Goal: Task Accomplishment & Management: Manage account settings

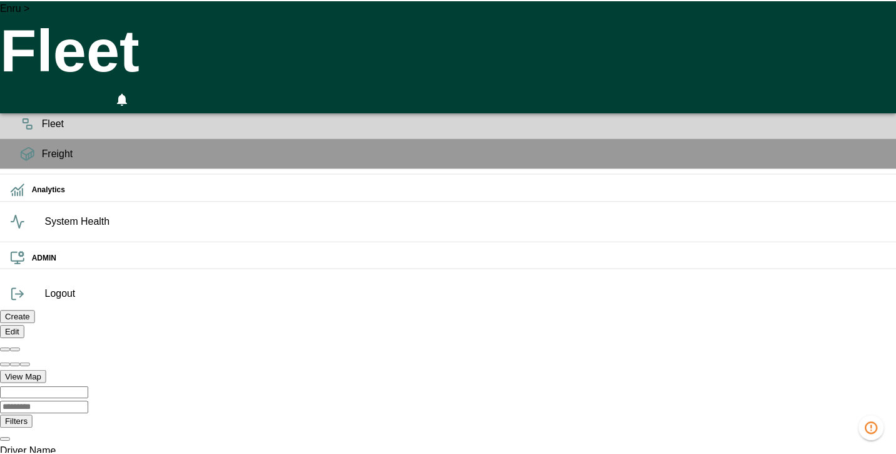
scroll to position [0, 889215]
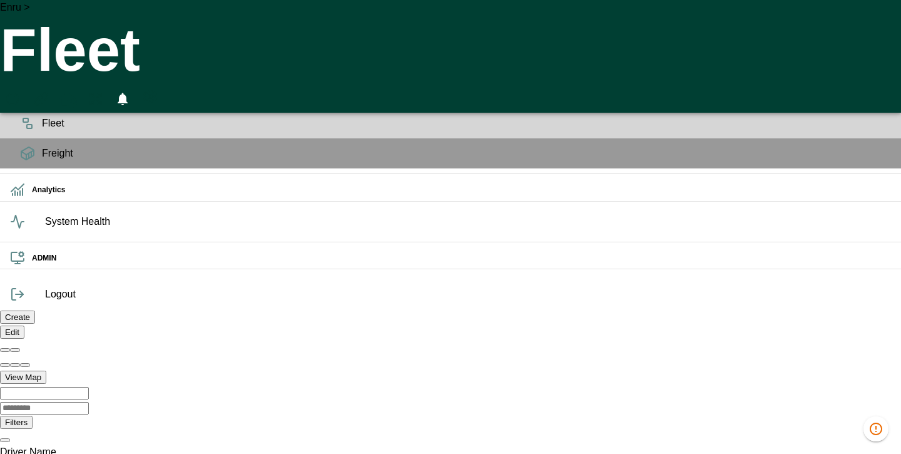
click at [77, 91] on icon "HomeTime Editor" at bounding box center [68, 99] width 18 height 16
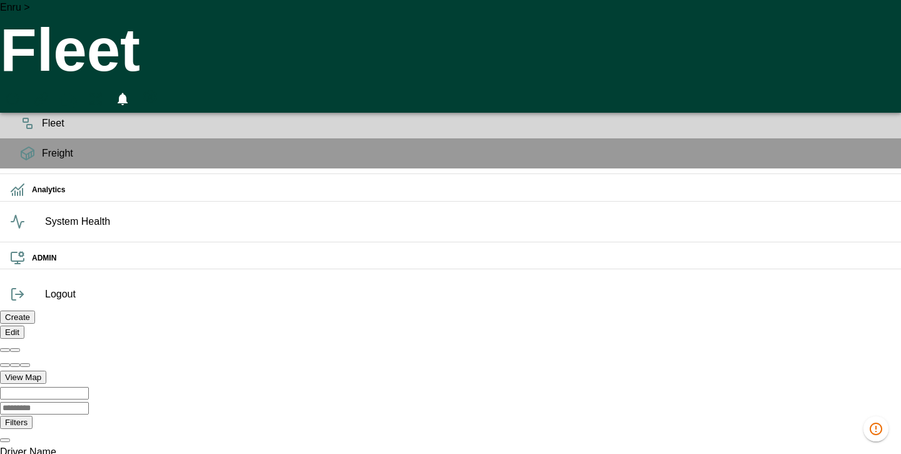
click at [32, 68] on h6 "OPS" at bounding box center [461, 62] width 859 height 12
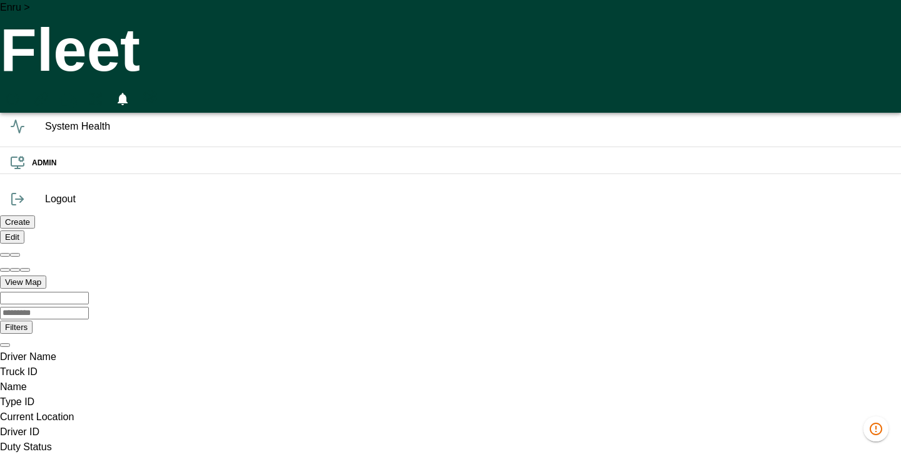
click at [32, 68] on h6 "OPS" at bounding box center [461, 62] width 859 height 12
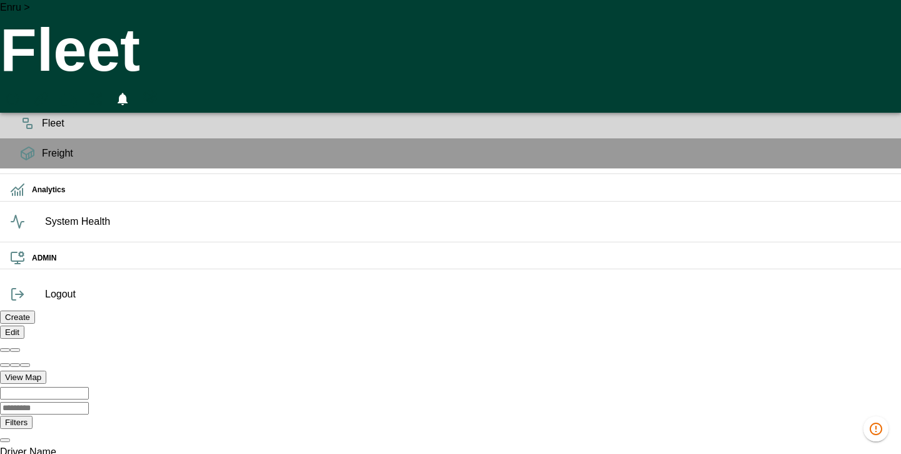
click at [24, 98] on icon at bounding box center [27, 93] width 15 height 15
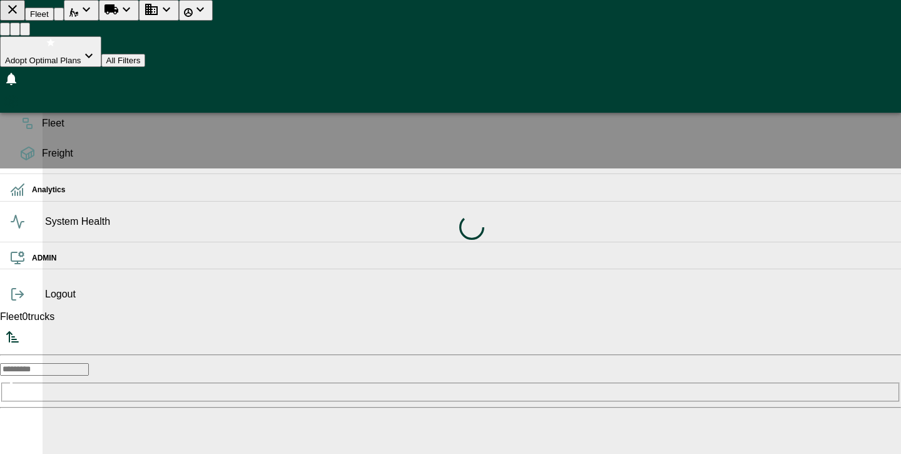
click at [45, 229] on span "System Health" at bounding box center [468, 221] width 846 height 15
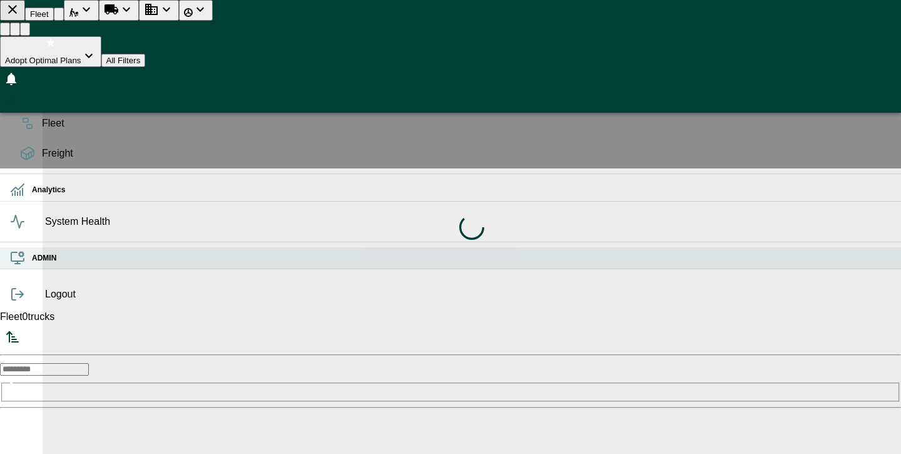
click at [24, 265] on icon at bounding box center [17, 257] width 15 height 15
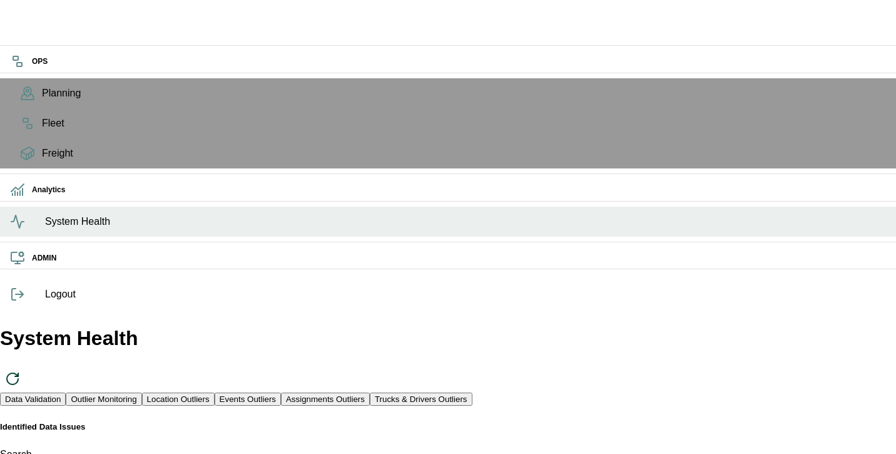
click at [24, 228] on icon at bounding box center [17, 221] width 13 height 13
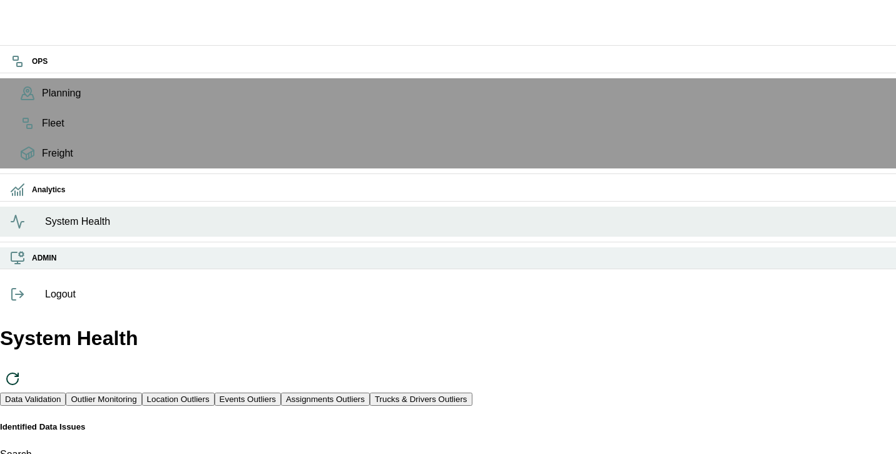
click at [20, 265] on icon at bounding box center [17, 257] width 15 height 15
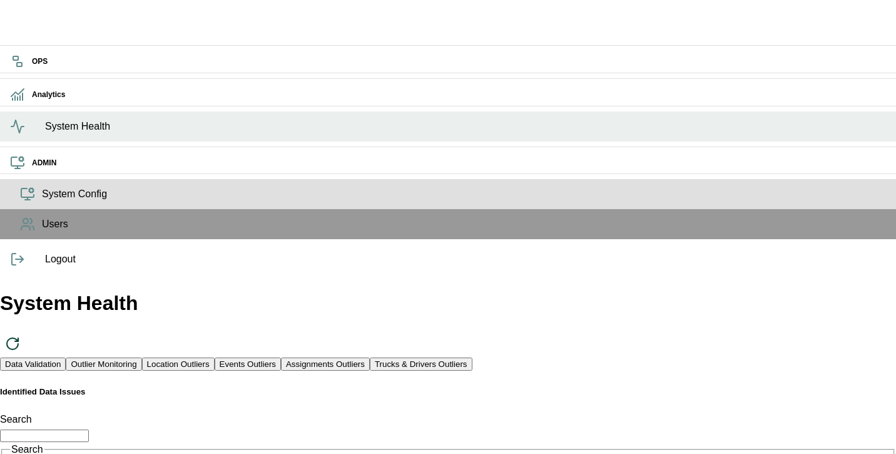
click at [42, 201] on span "System Config" at bounding box center [464, 193] width 844 height 15
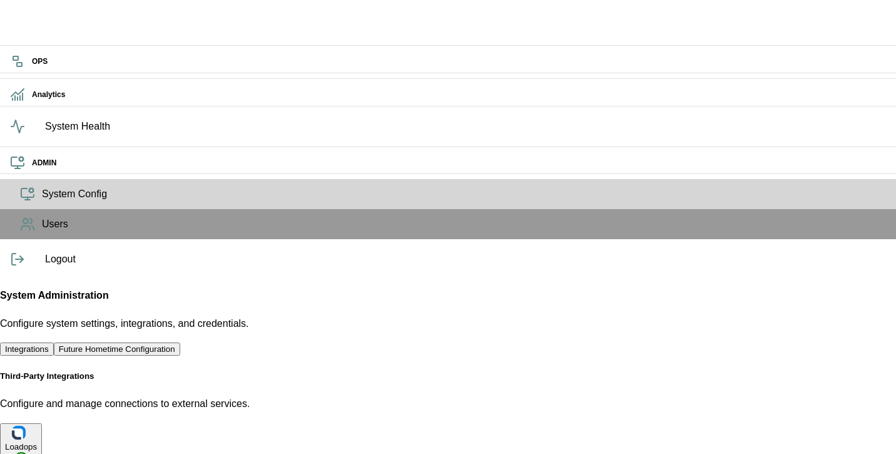
click at [180, 342] on button "Future Hometime Configuration" at bounding box center [117, 348] width 126 height 13
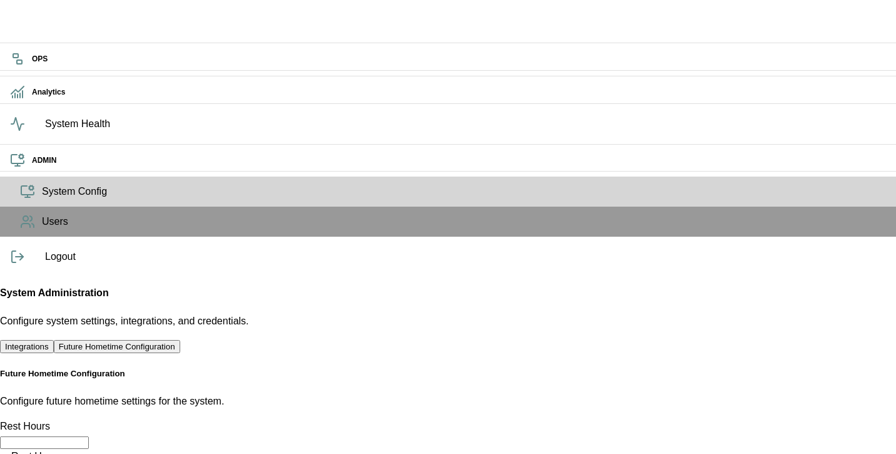
click at [89, 436] on input "**" at bounding box center [44, 442] width 89 height 13
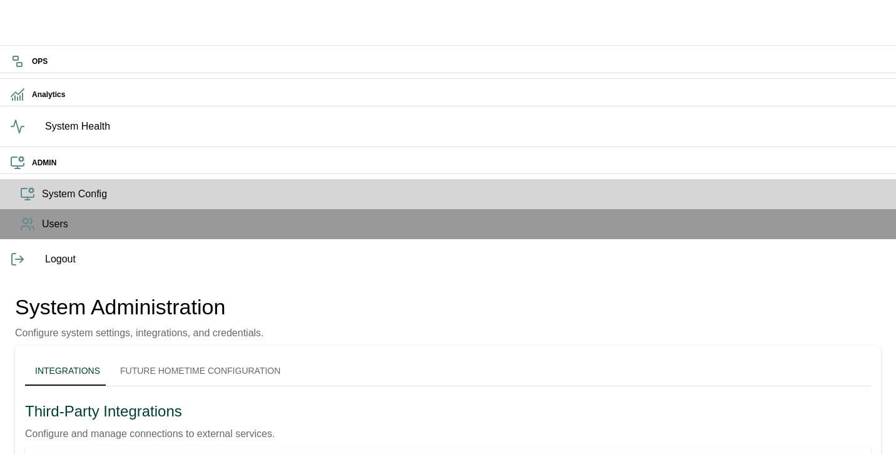
click at [290, 355] on button "Future Hometime Configuration" at bounding box center [200, 370] width 180 height 30
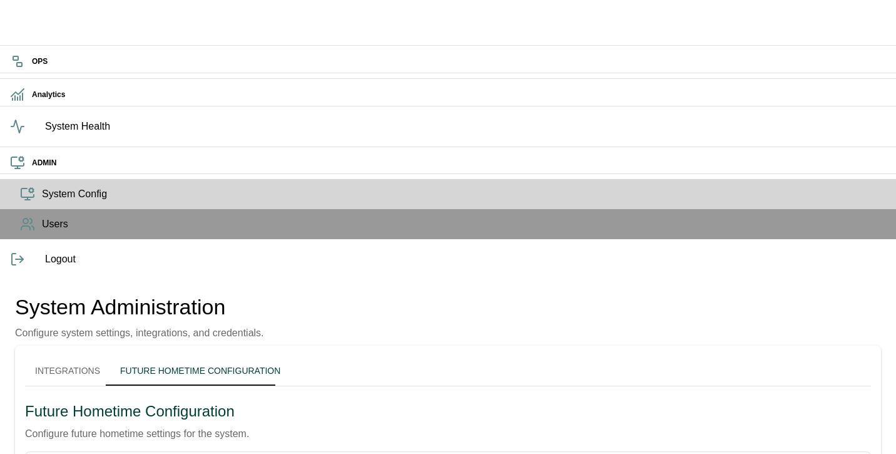
click at [164, 239] on body "OPS Analytics System Health ADMIN System Config Users Logout System Administrat…" at bounding box center [448, 365] width 896 height 730
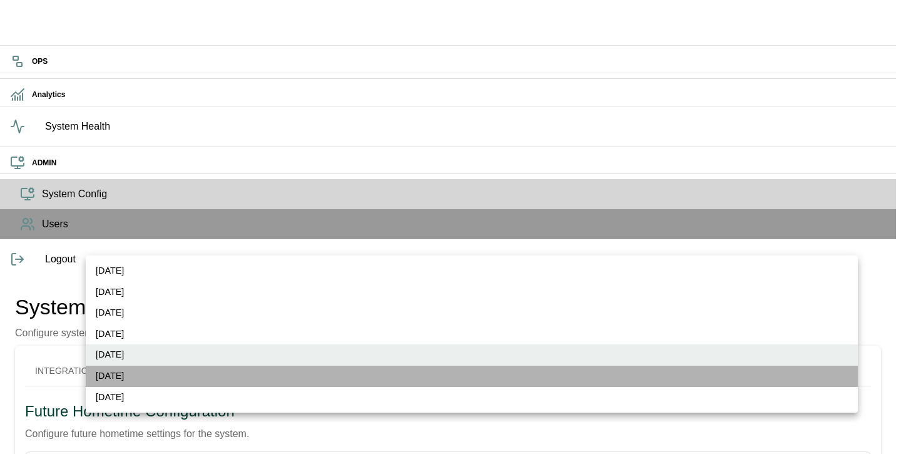
click at [158, 370] on li "[DATE]" at bounding box center [472, 375] width 772 height 21
type input "*"
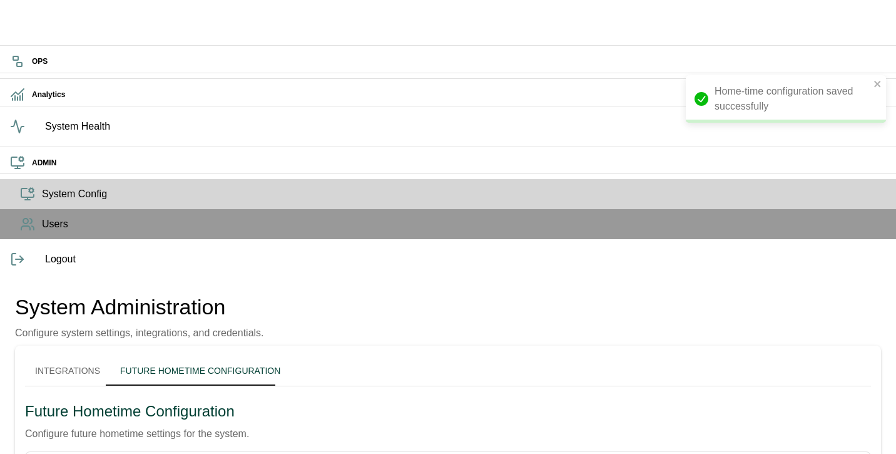
click at [110, 355] on button "Integrations" at bounding box center [67, 370] width 85 height 30
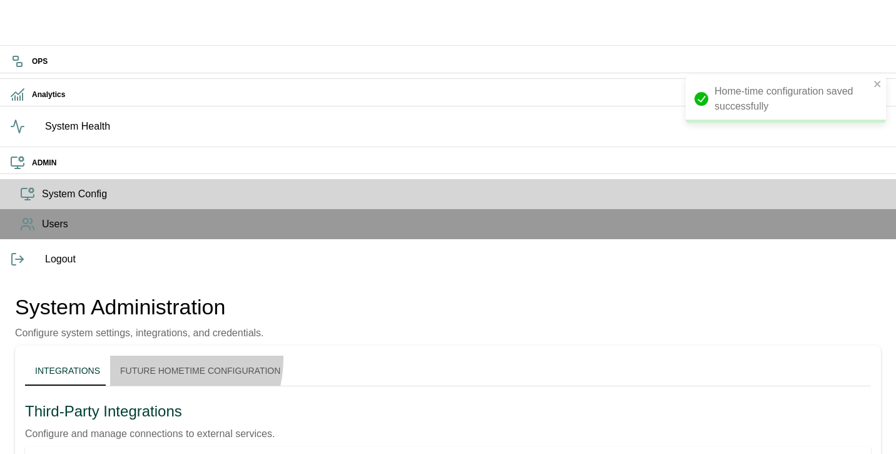
click at [187, 355] on button "Future Hometime Configuration" at bounding box center [200, 370] width 180 height 30
